Goal: Information Seeking & Learning: Compare options

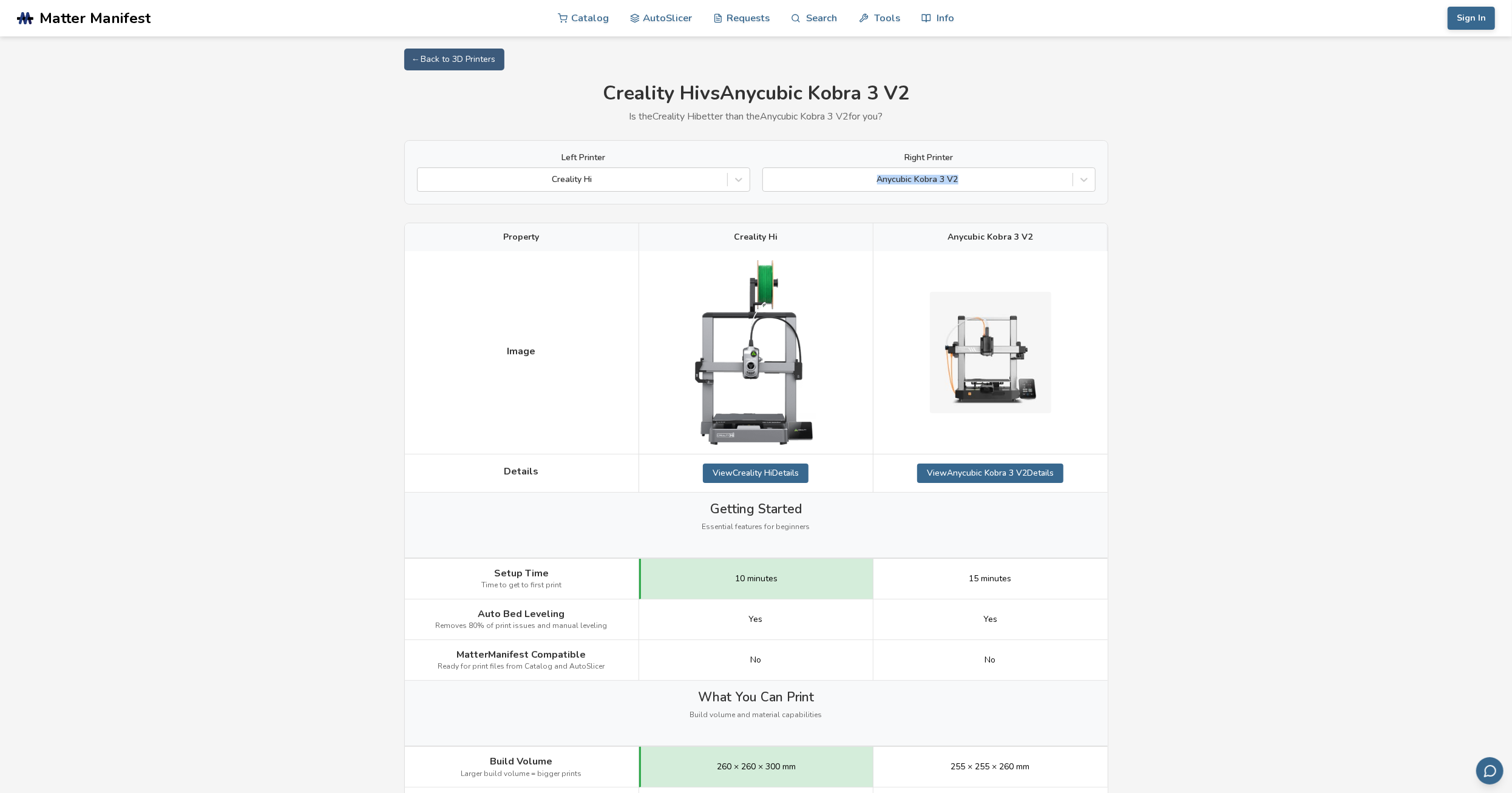
drag, startPoint x: 1516, startPoint y: 126, endPoint x: 1271, endPoint y: 148, distance: 246.0
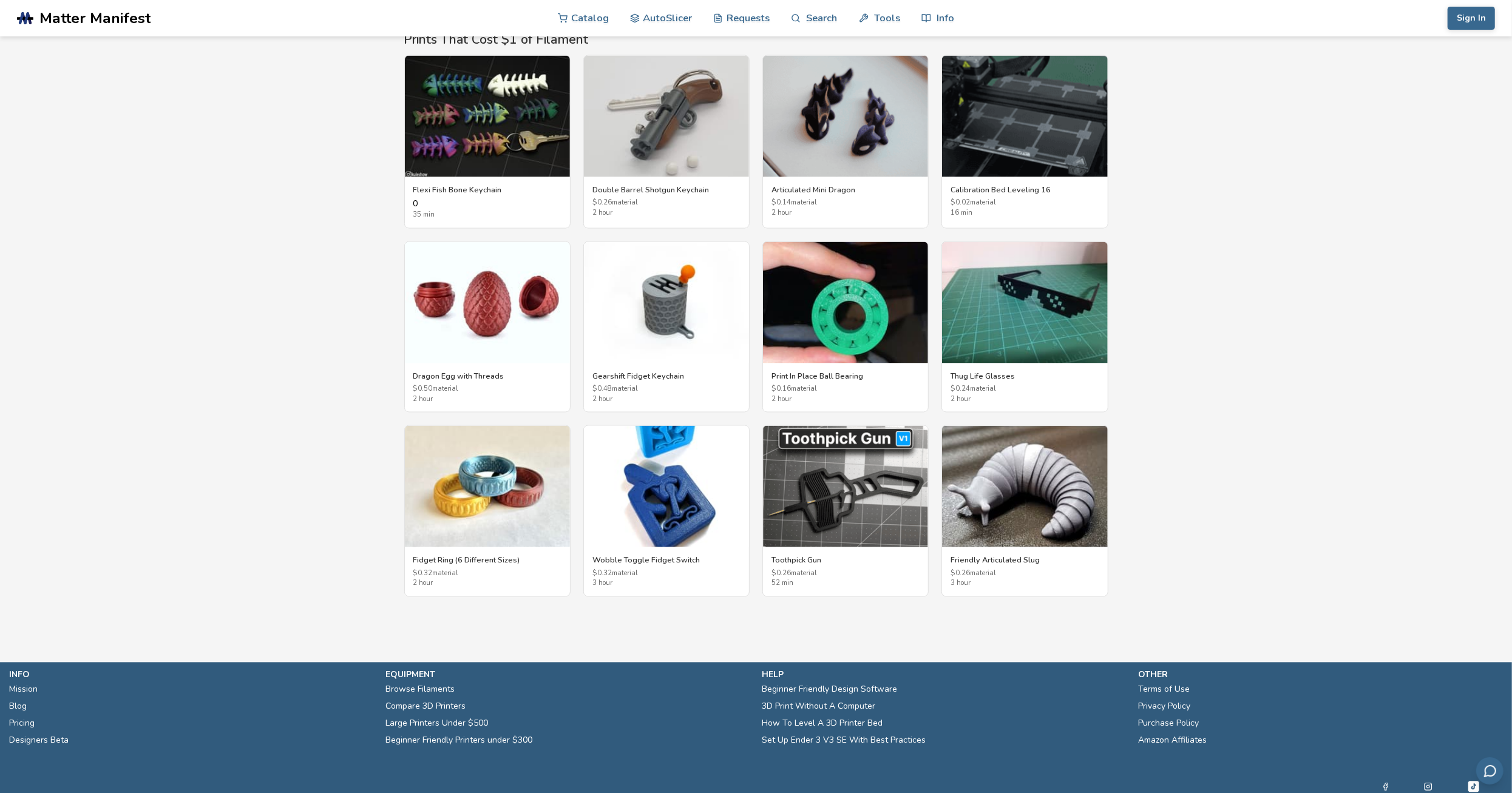
scroll to position [2107, 0]
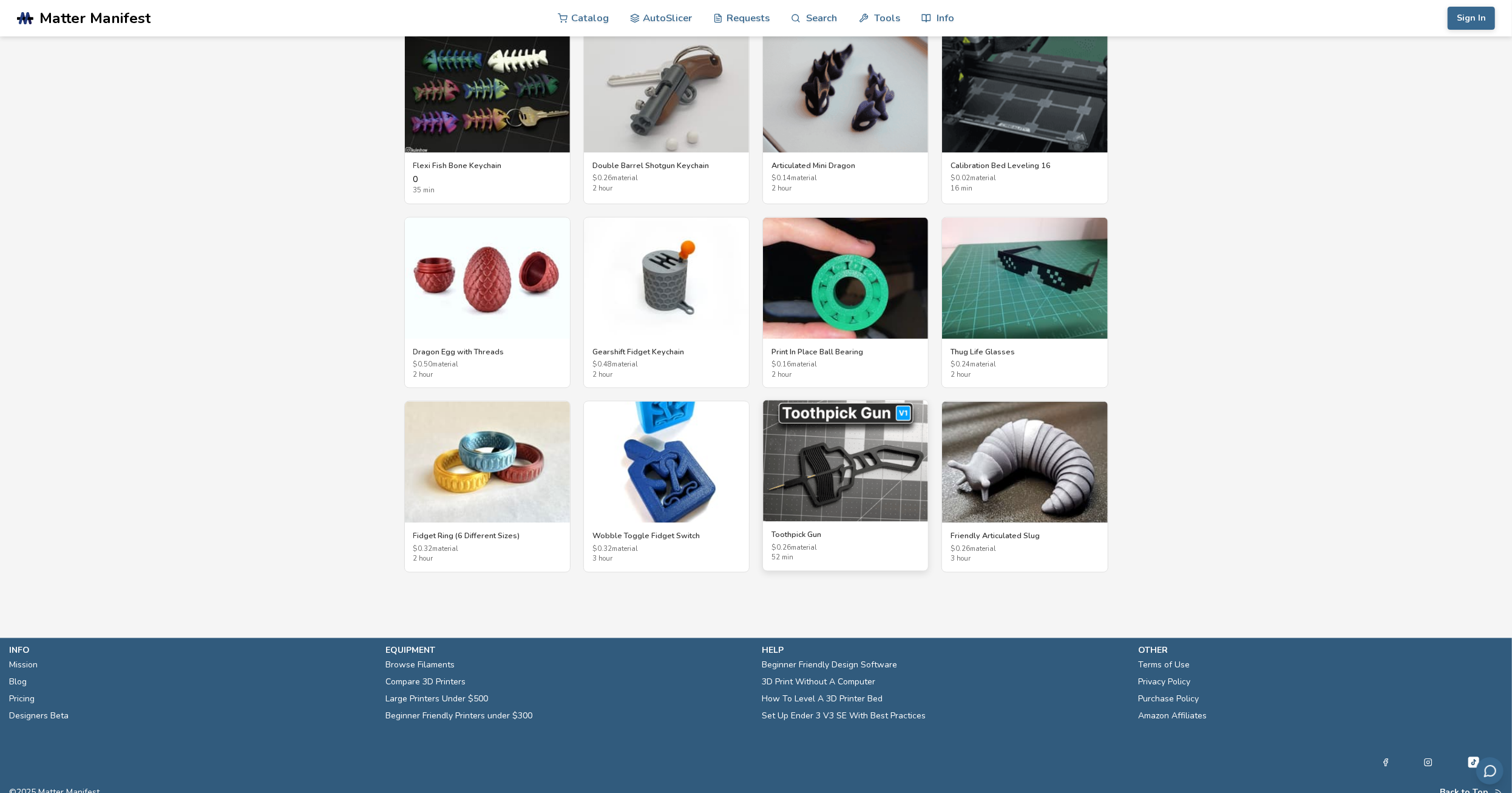
click at [855, 464] on img at bounding box center [846, 460] width 165 height 122
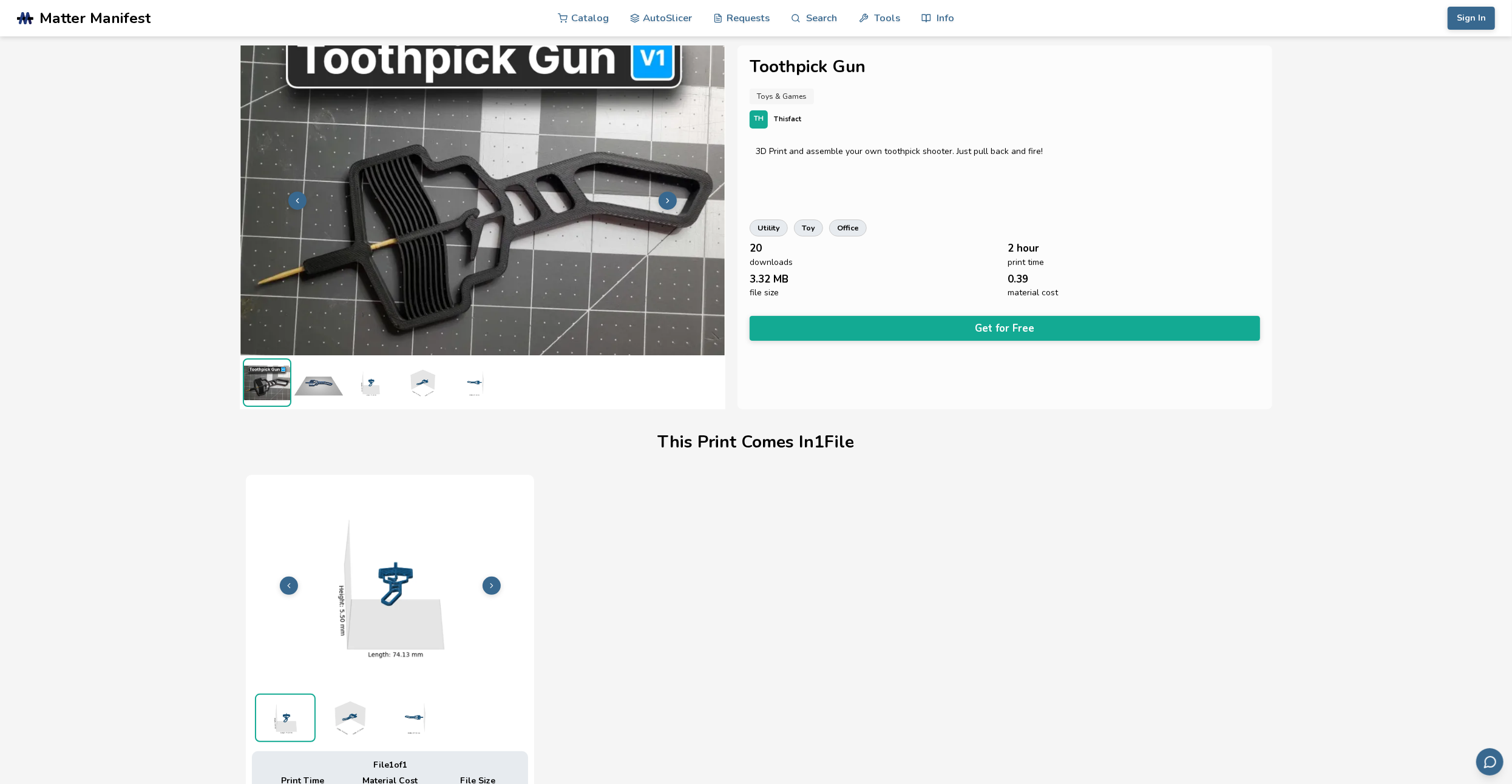
click at [318, 386] on img at bounding box center [318, 382] width 48 height 48
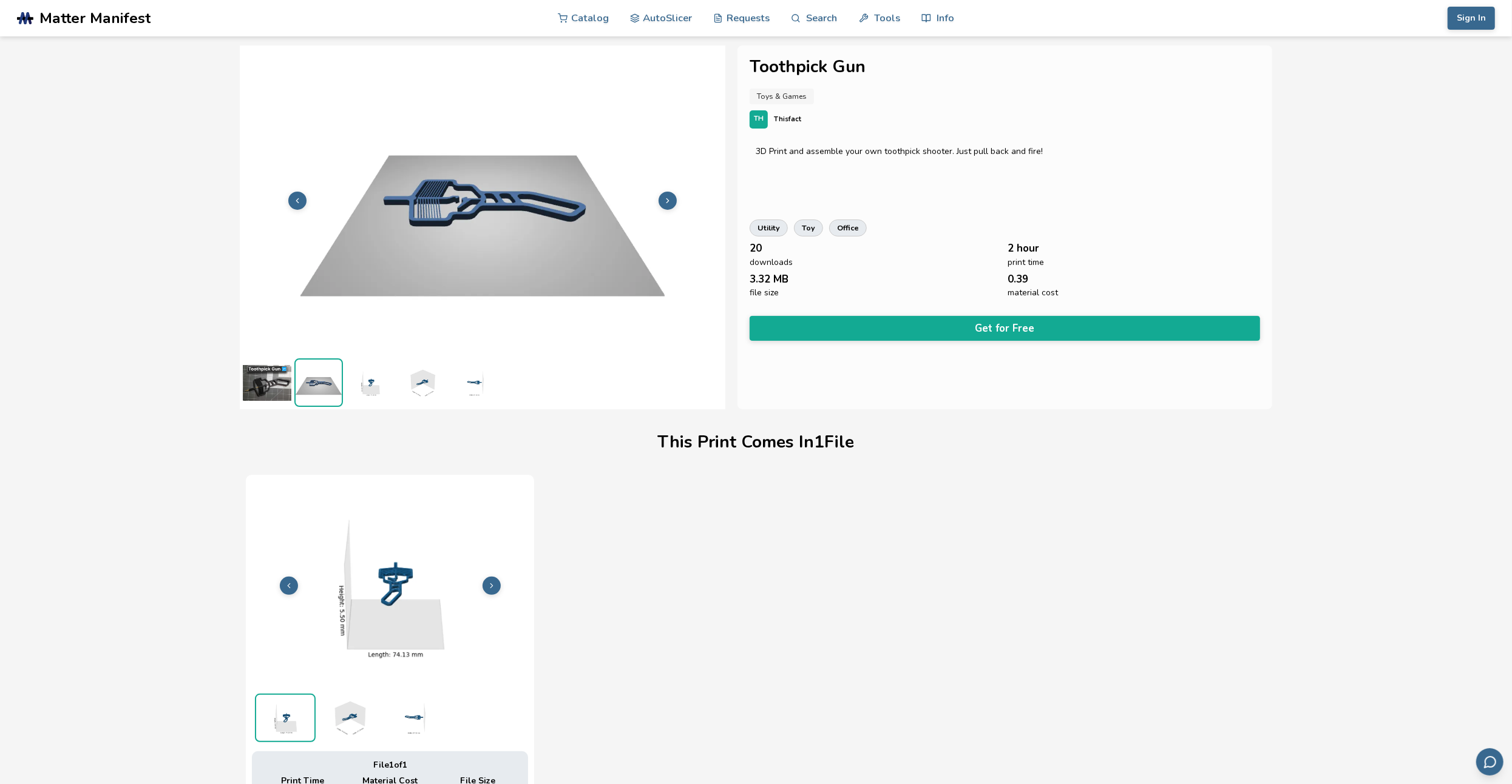
click at [382, 391] on img at bounding box center [369, 382] width 48 height 48
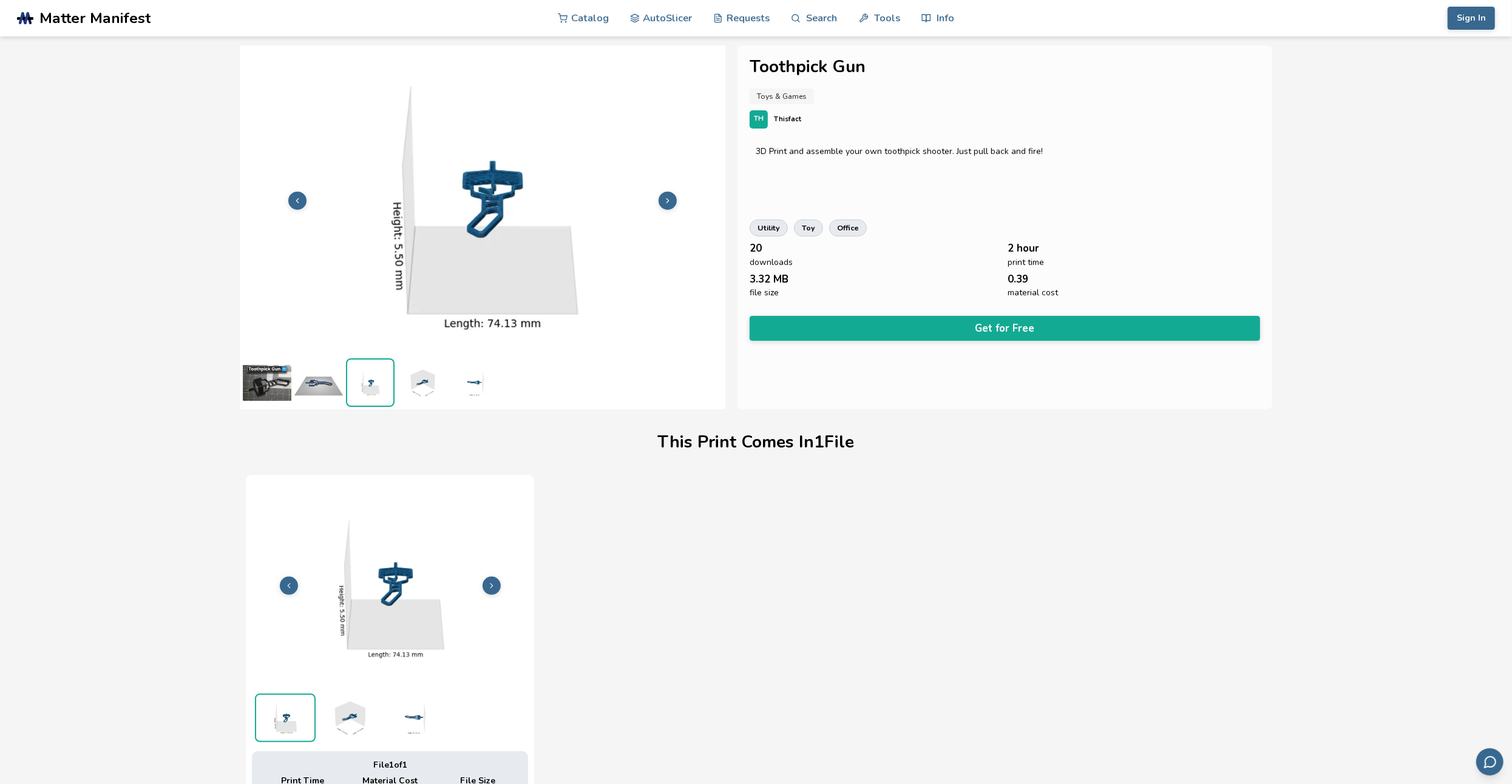
click at [431, 384] on img at bounding box center [421, 382] width 48 height 48
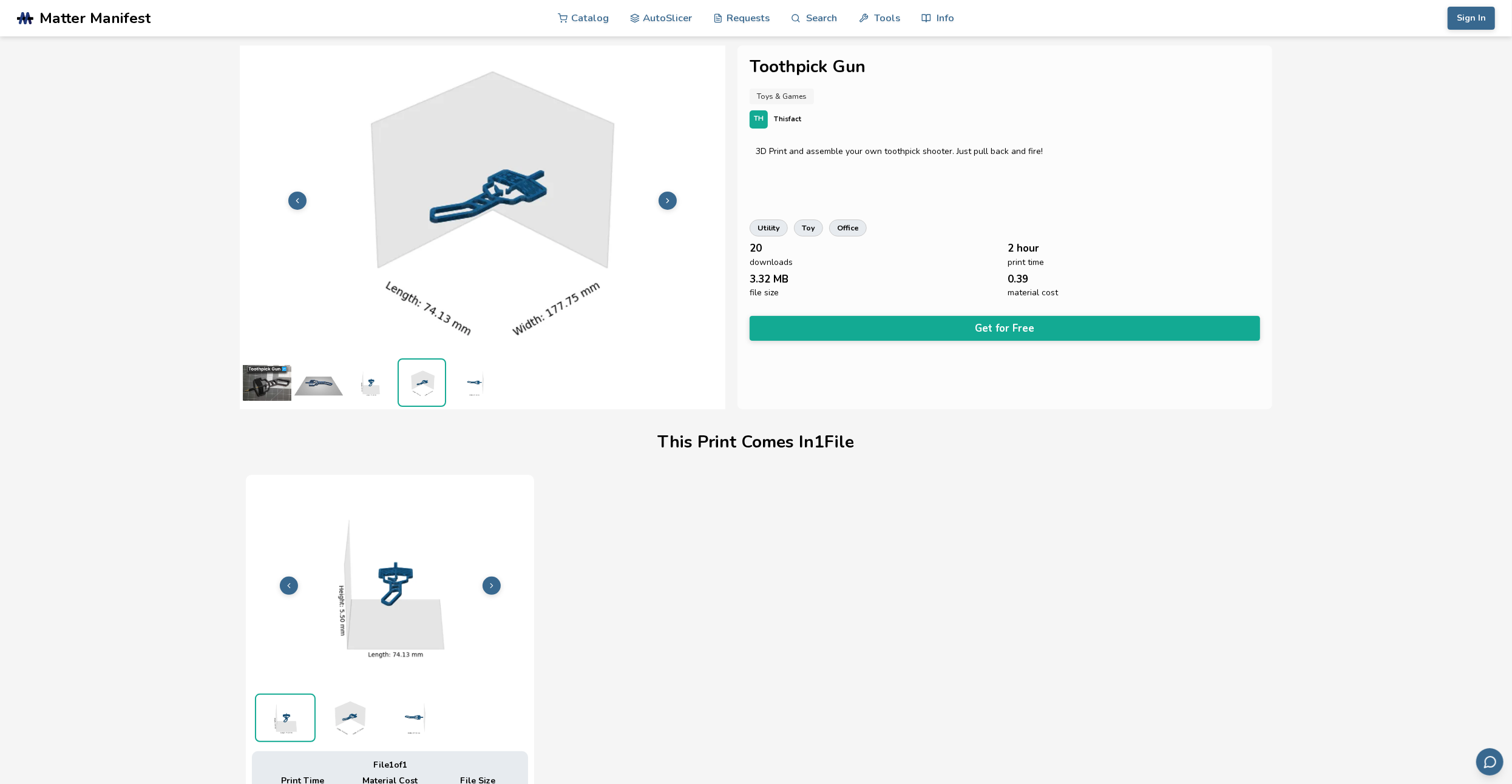
click at [485, 386] on img at bounding box center [473, 382] width 48 height 48
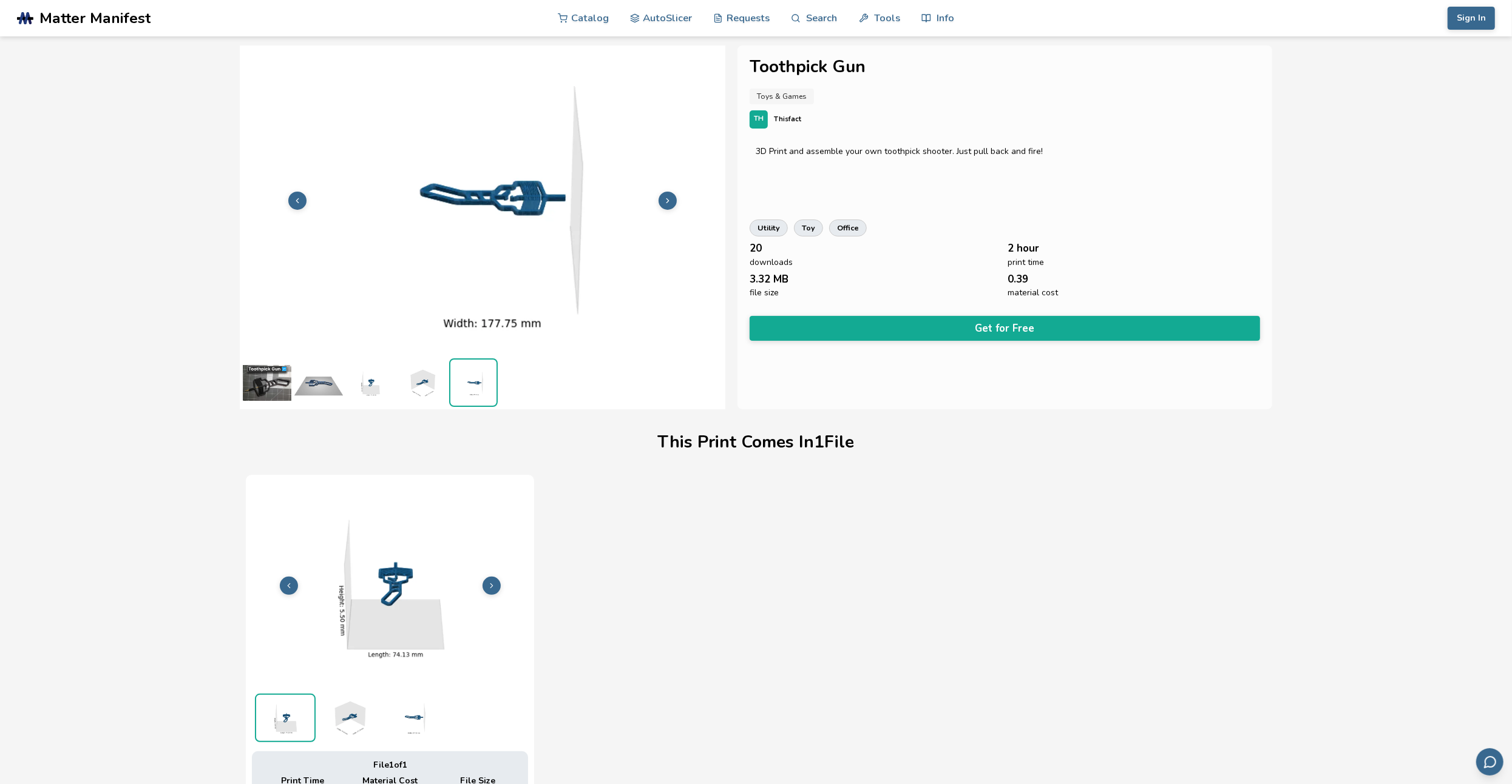
click at [264, 387] on img at bounding box center [267, 382] width 48 height 48
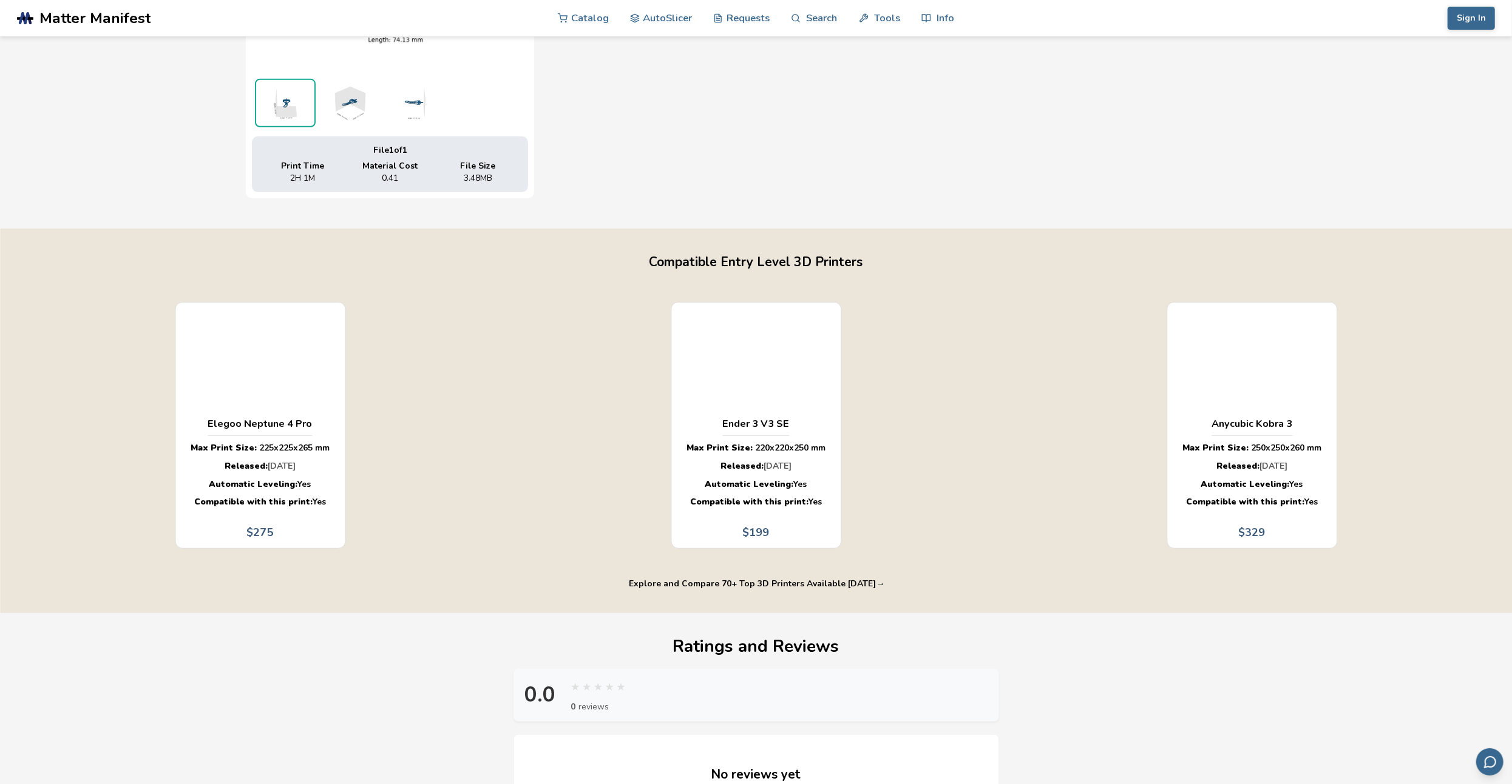
scroll to position [621, 0]
